Goal: Task Accomplishment & Management: Manage account settings

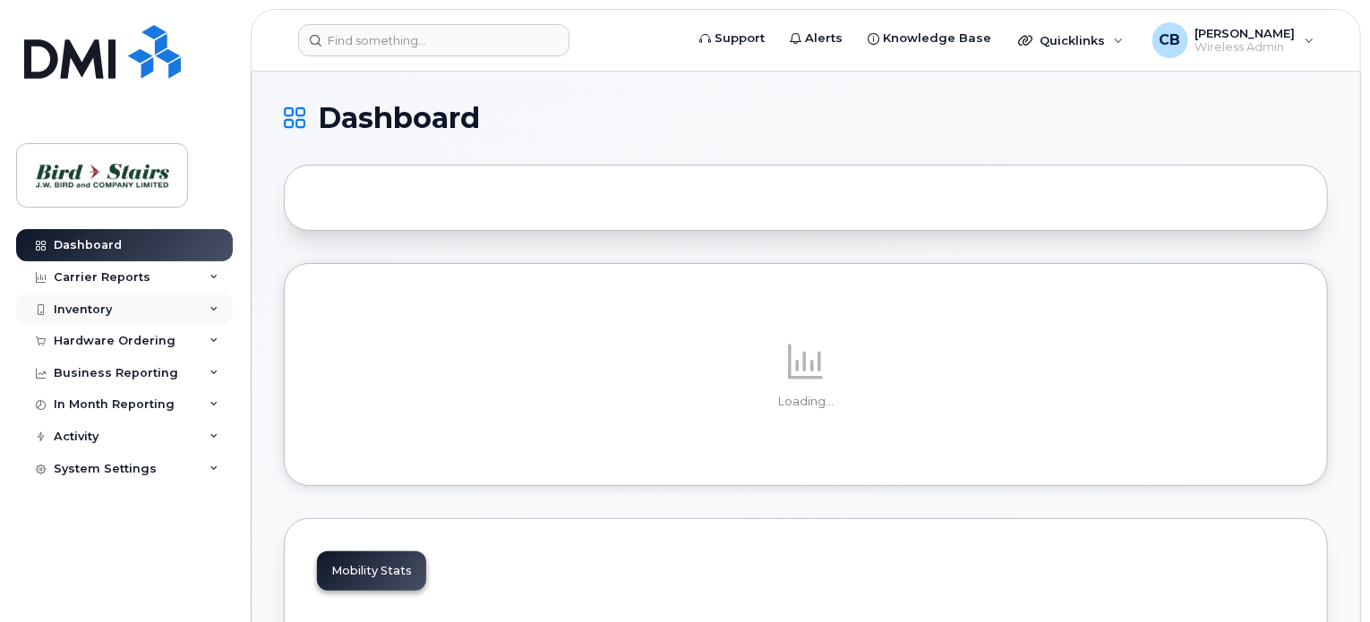
click at [211, 311] on icon at bounding box center [213, 309] width 9 height 9
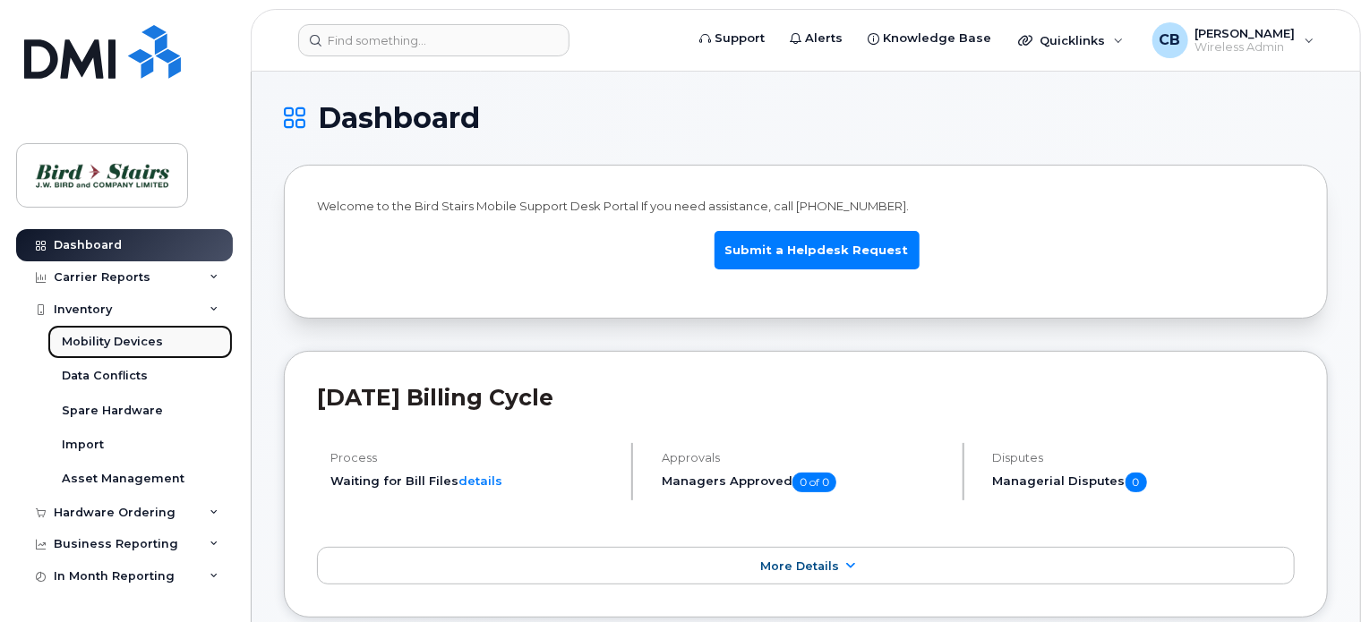
click at [161, 340] on link "Mobility Devices" at bounding box center [139, 342] width 185 height 34
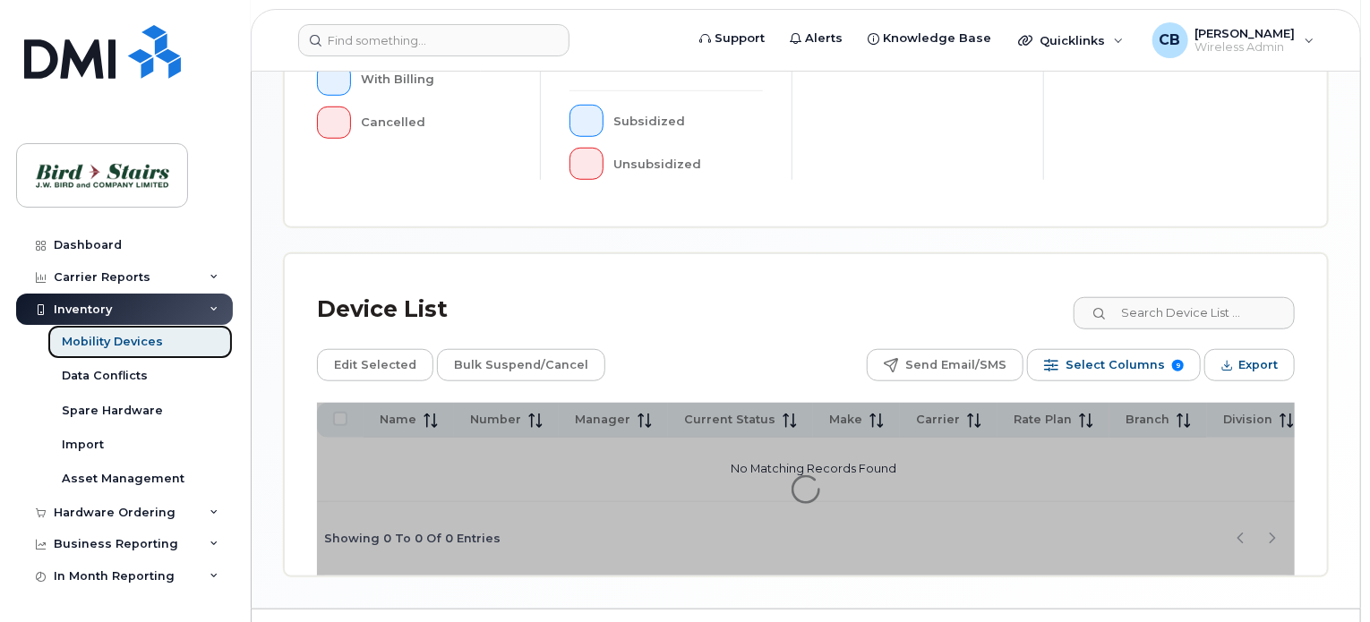
scroll to position [659, 0]
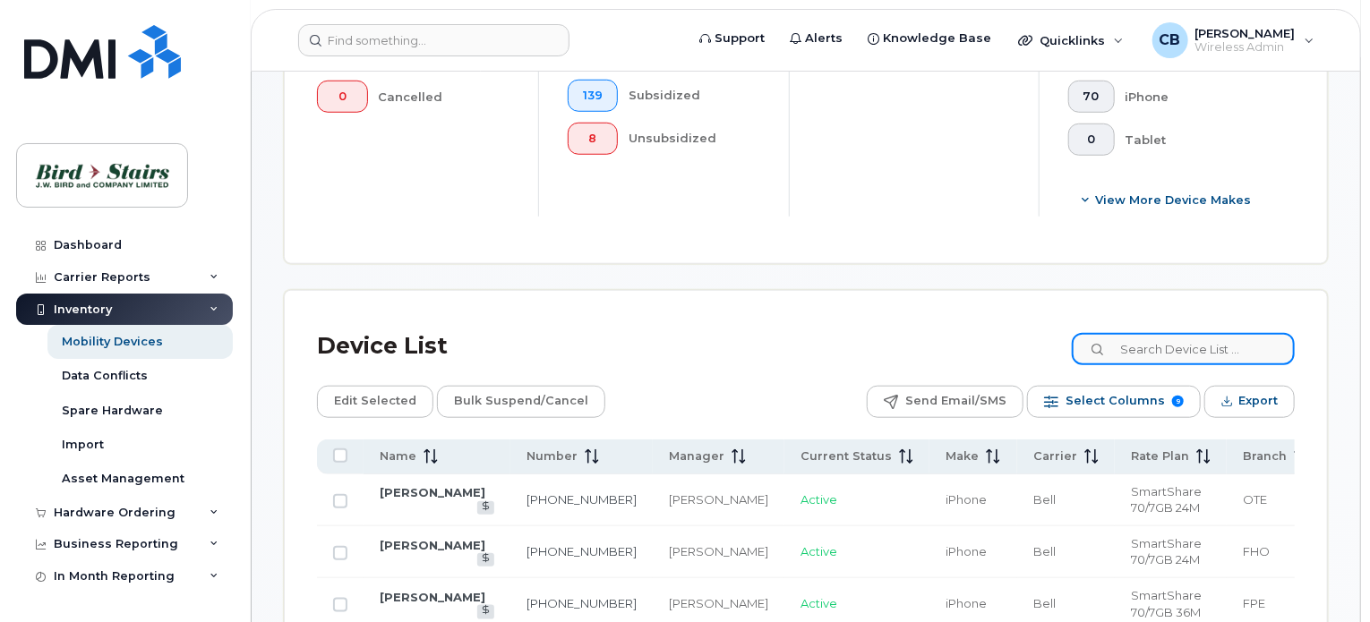
click at [1174, 347] on input at bounding box center [1183, 349] width 223 height 32
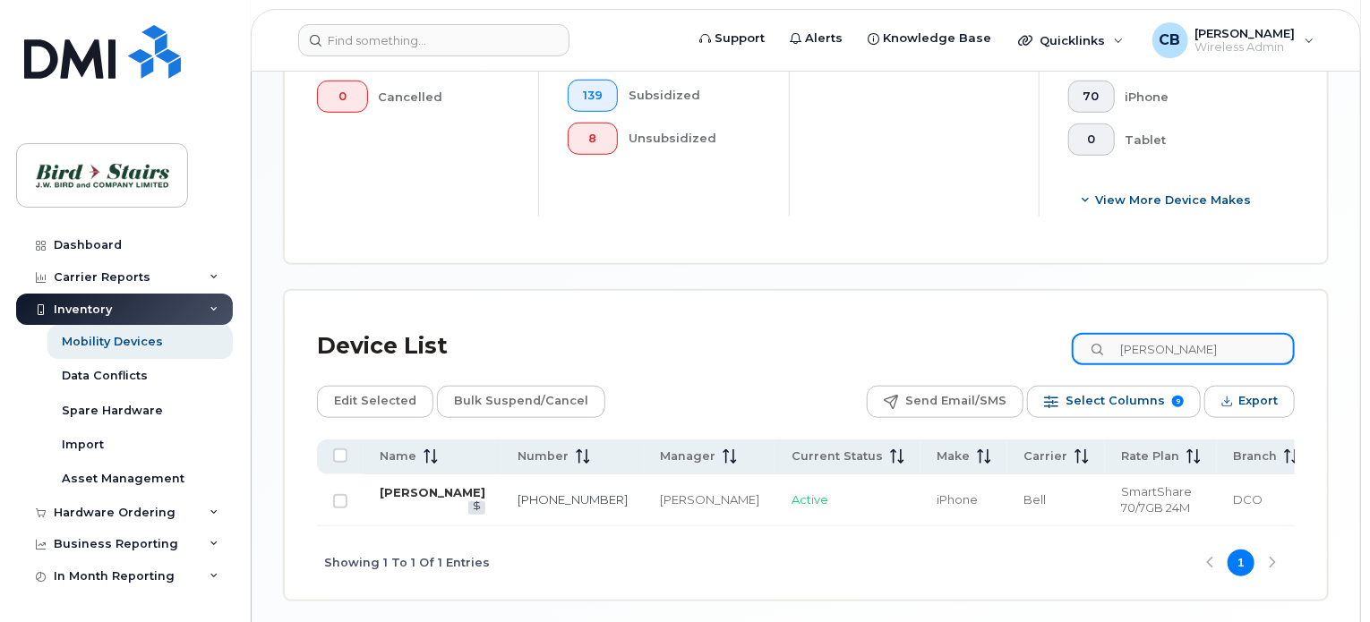
type input "[PERSON_NAME]"
click at [393, 500] on link "[PERSON_NAME]" at bounding box center [433, 492] width 106 height 14
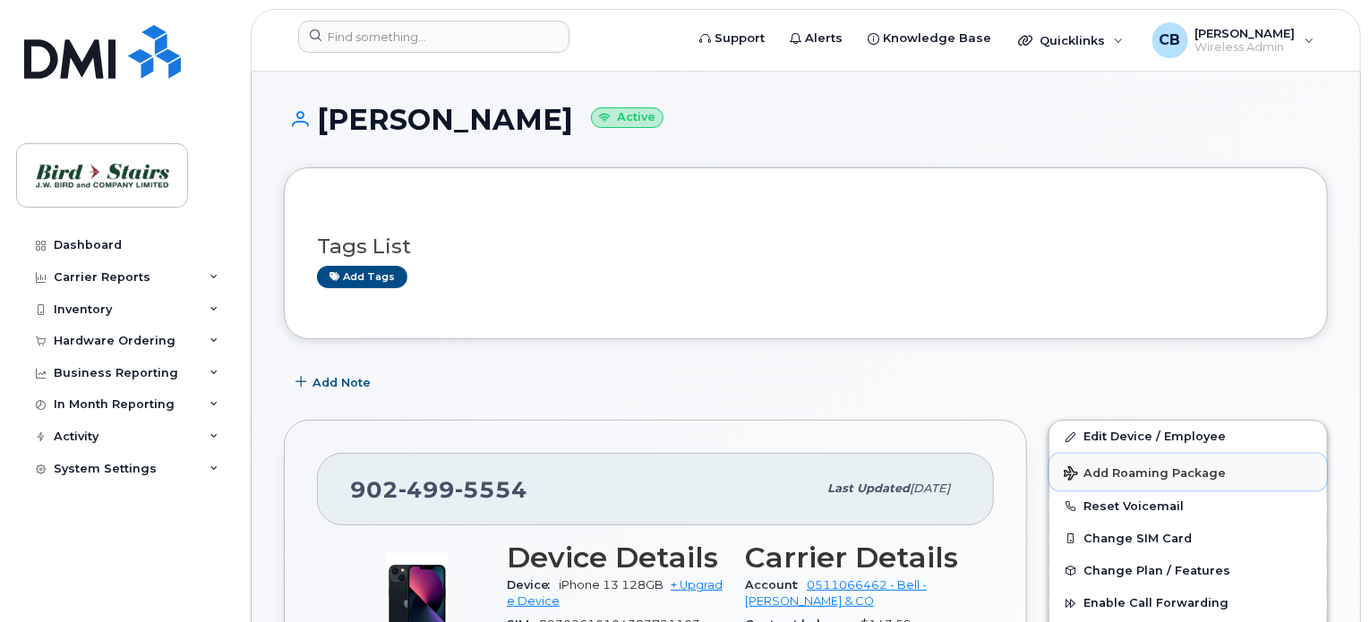
click at [1140, 468] on span "Add Roaming Package" at bounding box center [1144, 474] width 162 height 17
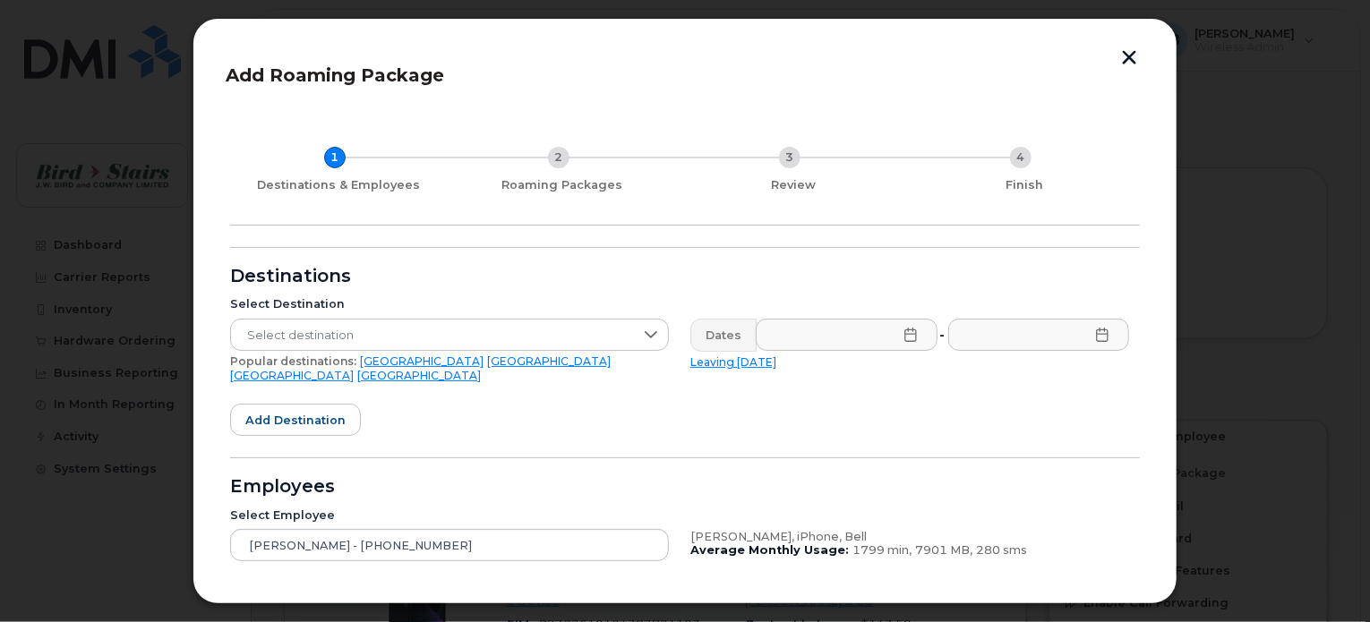
click at [369, 358] on link "[GEOGRAPHIC_DATA]" at bounding box center [422, 360] width 124 height 13
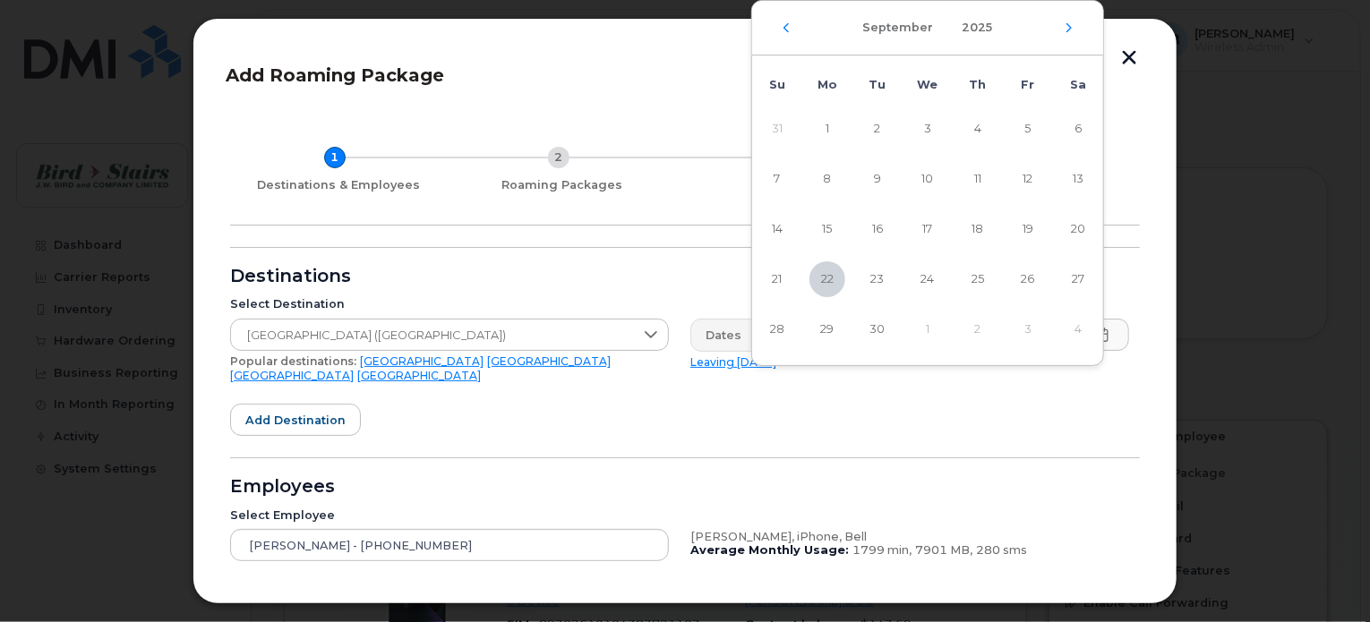
click at [881, 281] on span "23" at bounding box center [877, 279] width 36 height 36
type input "09/23/2025"
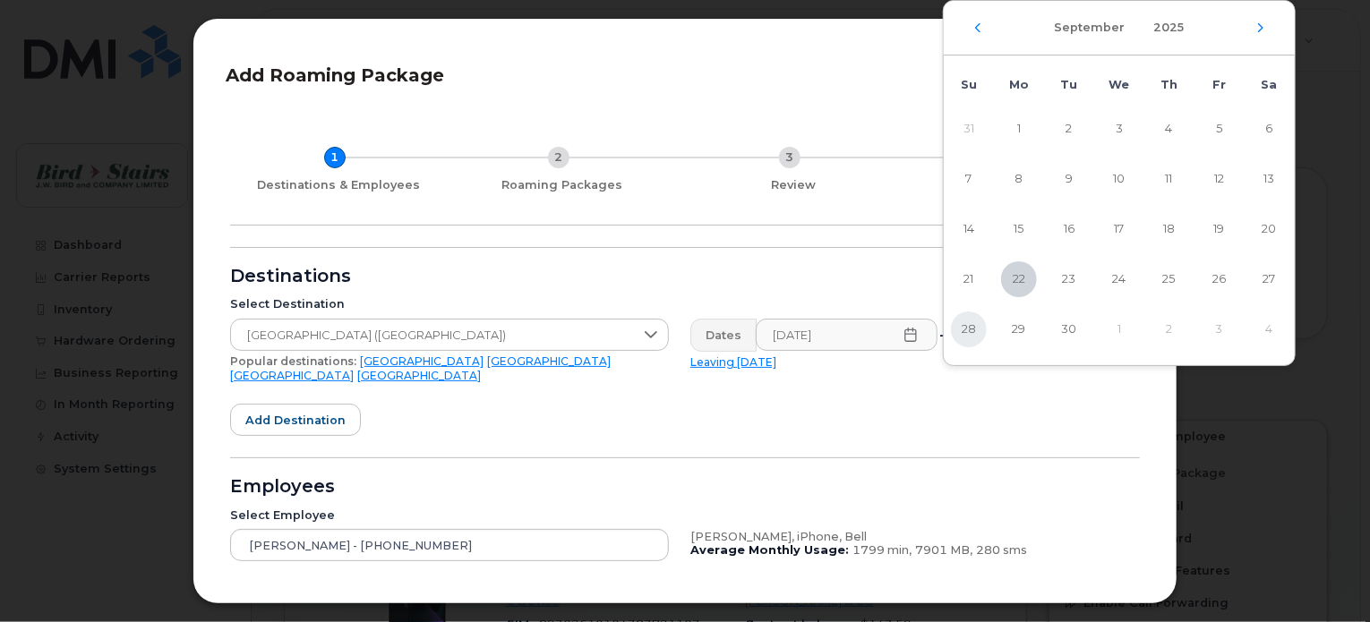
click at [963, 330] on span "28" at bounding box center [969, 330] width 36 height 36
type input "09/28/2025"
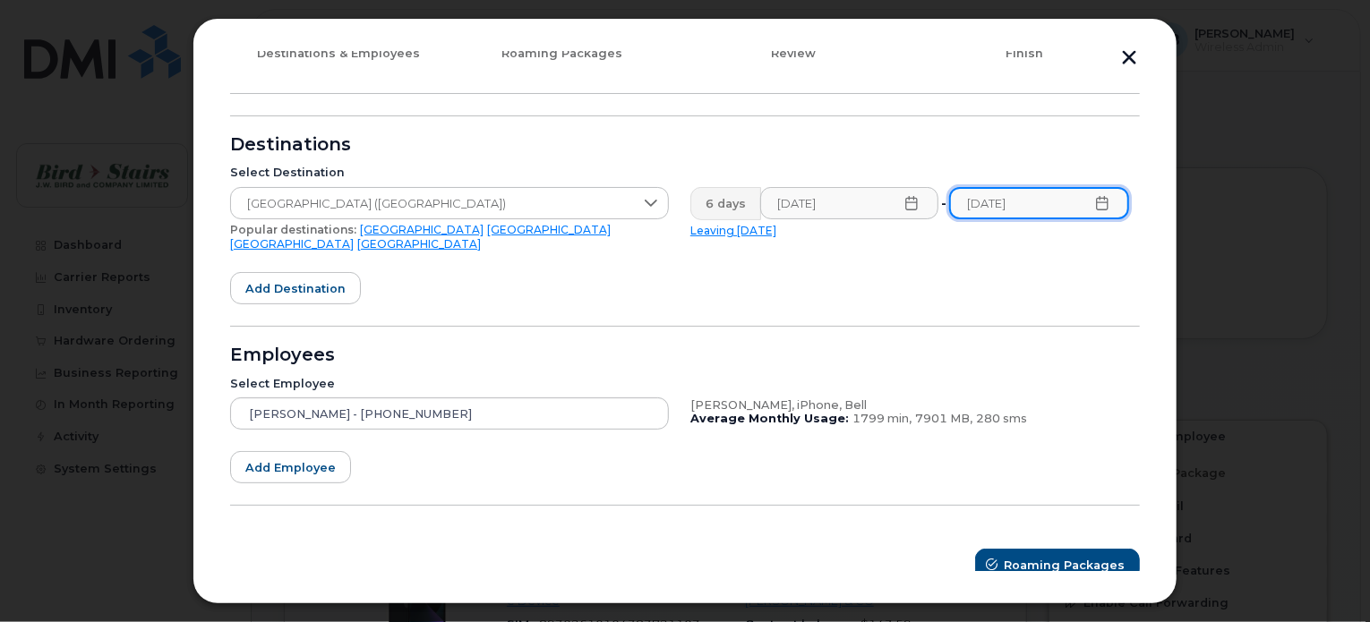
scroll to position [131, 0]
click at [1017, 558] on span "Roaming Packages" at bounding box center [1064, 566] width 121 height 17
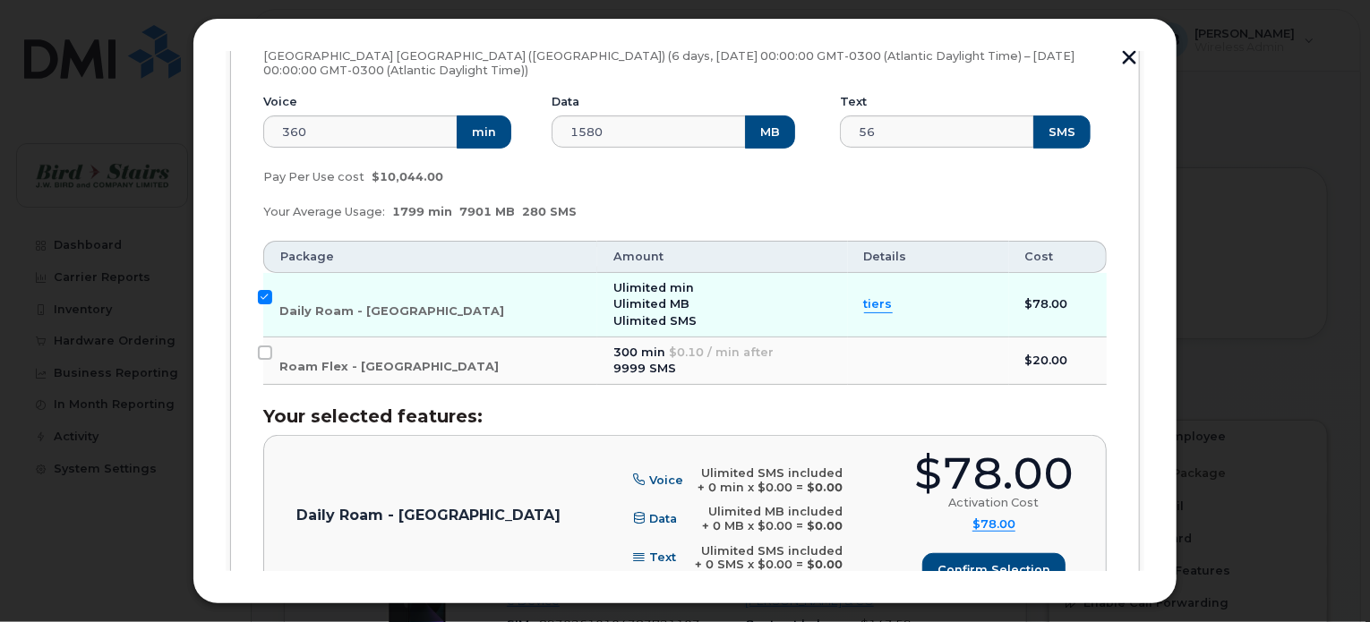
scroll to position [468, 0]
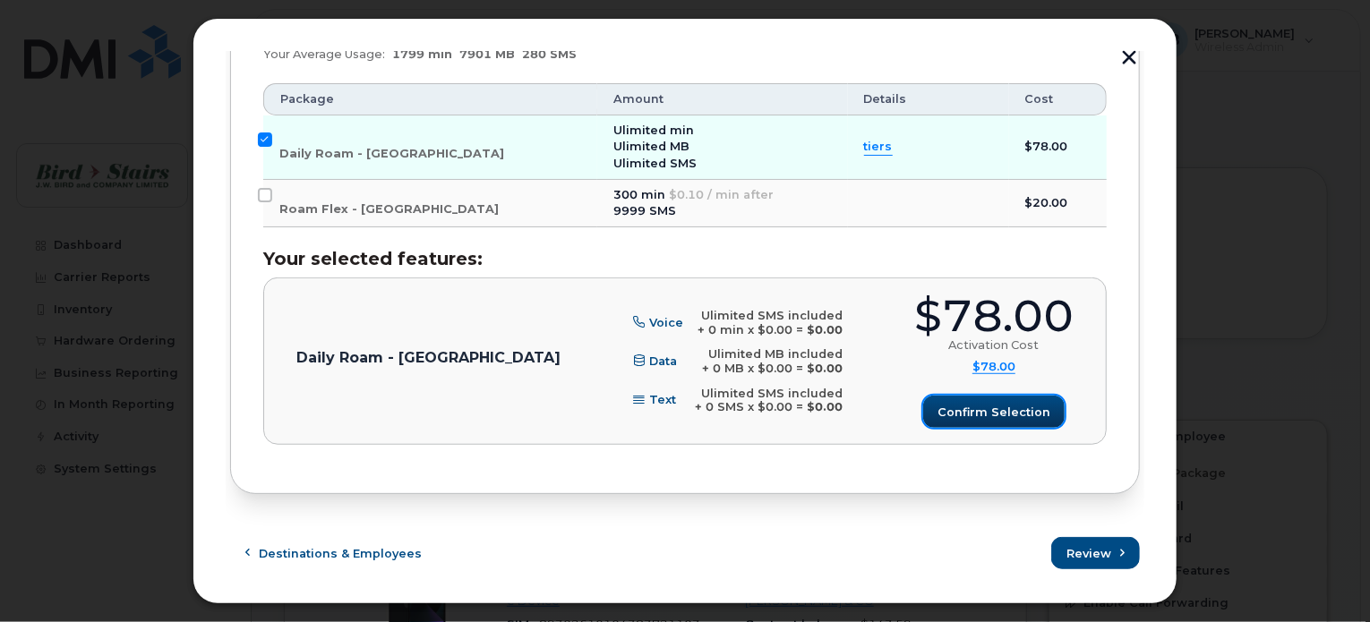
click at [970, 423] on button "Confirm selection" at bounding box center [993, 412] width 141 height 32
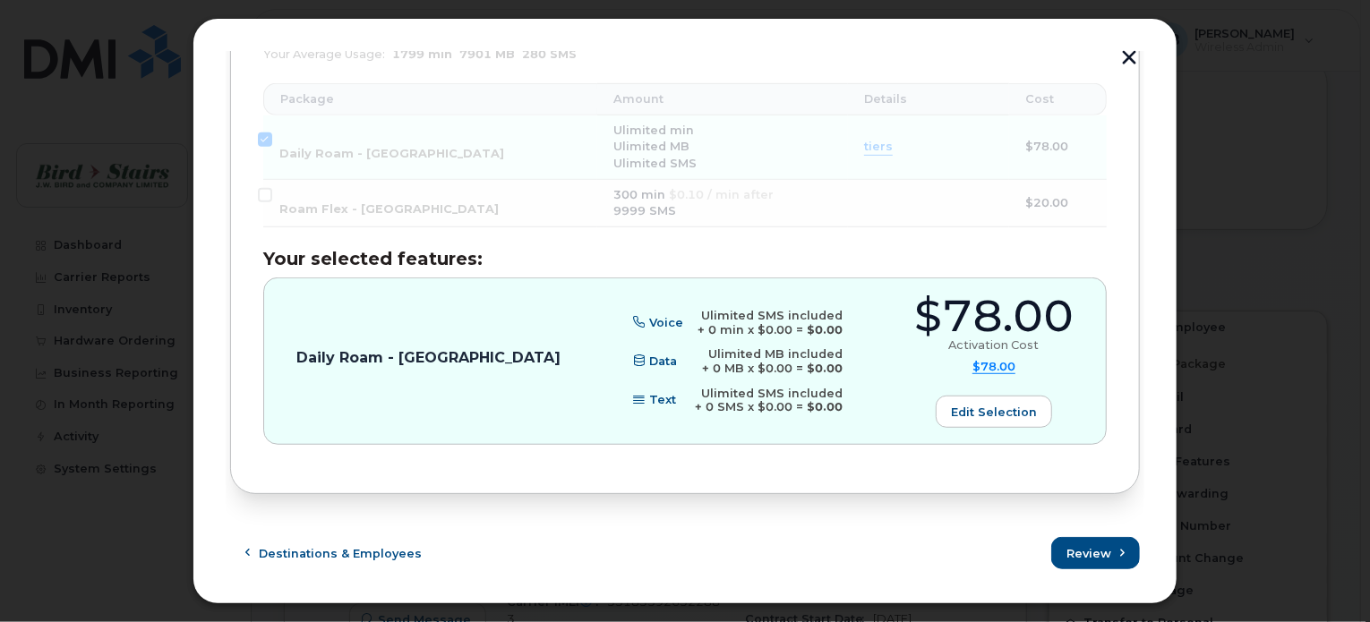
scroll to position [136, 0]
click at [1077, 549] on span "Review" at bounding box center [1089, 553] width 45 height 17
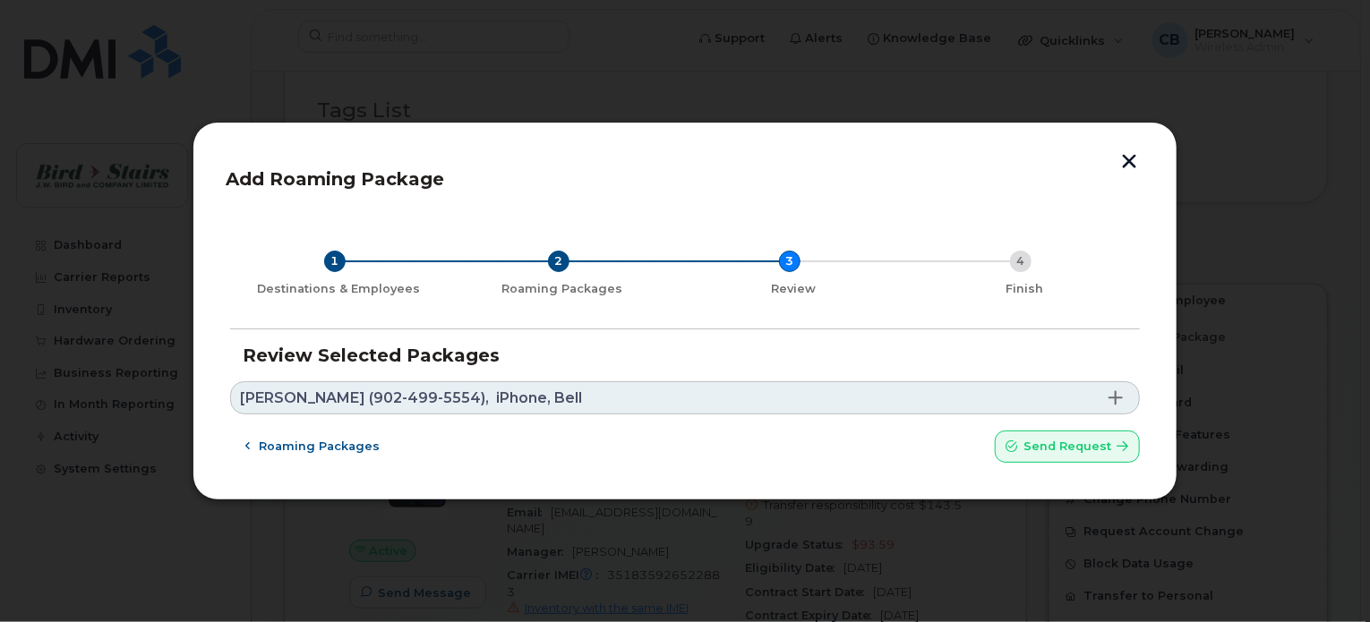
scroll to position [0, 0]
click at [1063, 442] on span "Send request" at bounding box center [1067, 446] width 88 height 17
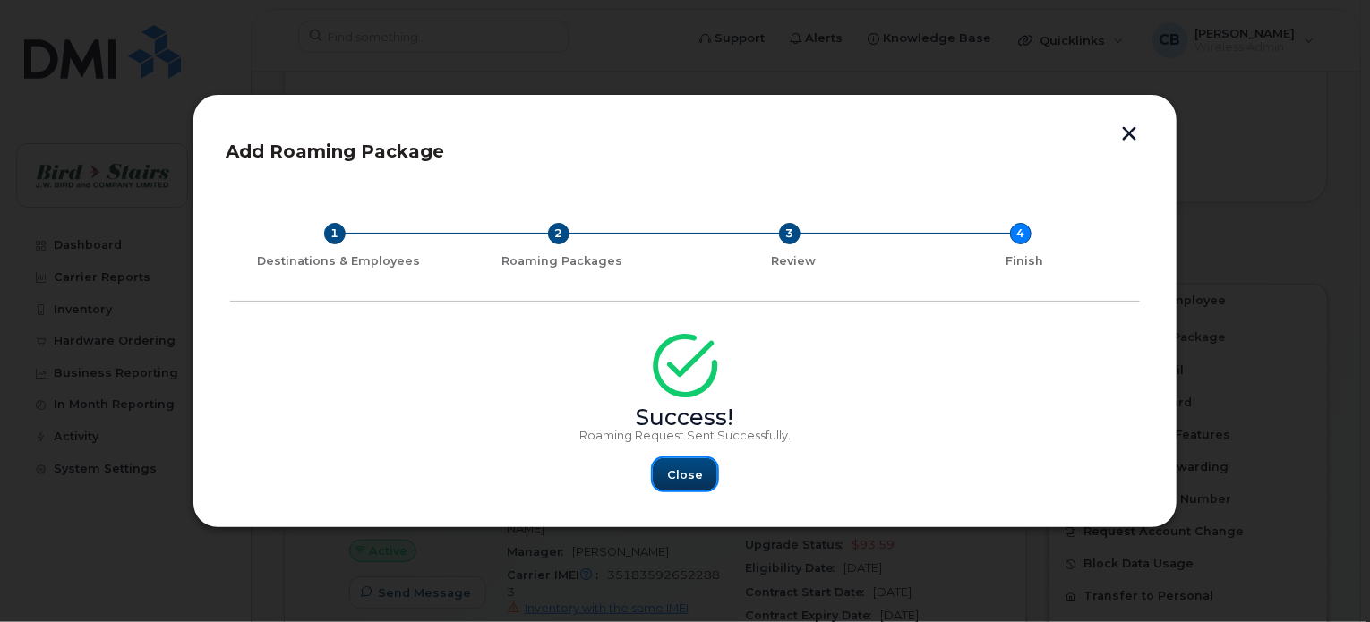
click at [688, 474] on span "Close" at bounding box center [685, 474] width 36 height 17
